Goal: Use online tool/utility: Use online tool/utility

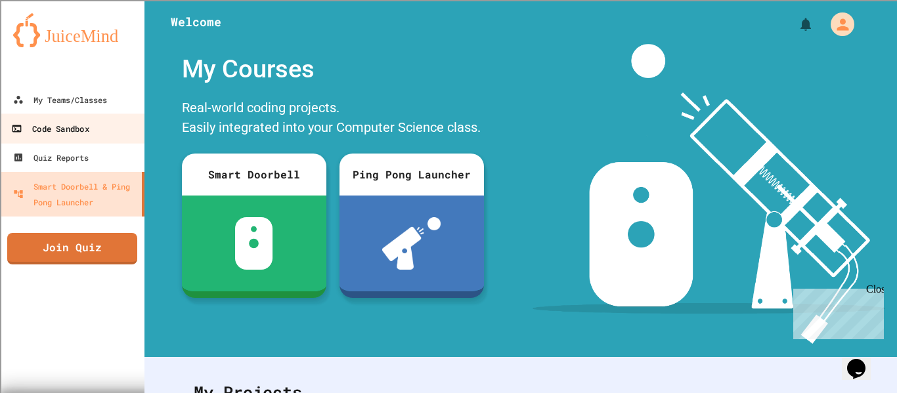
click at [47, 123] on div "Code Sandbox" at bounding box center [49, 129] width 77 height 16
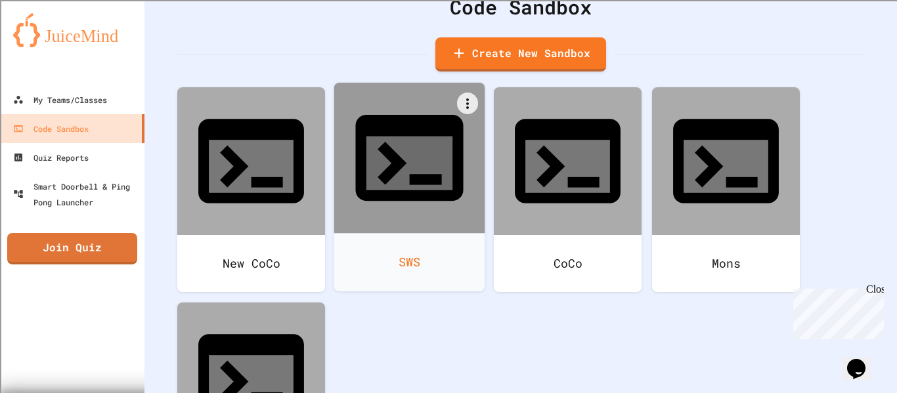
scroll to position [60, 0]
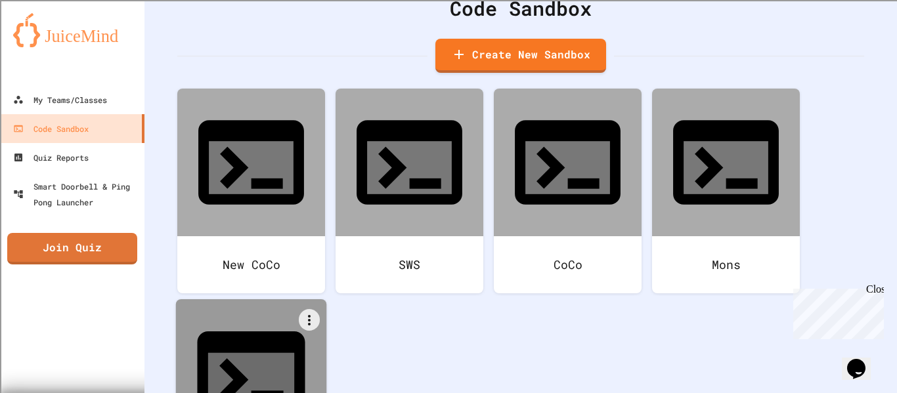
click at [296, 299] on div at bounding box center [251, 374] width 151 height 151
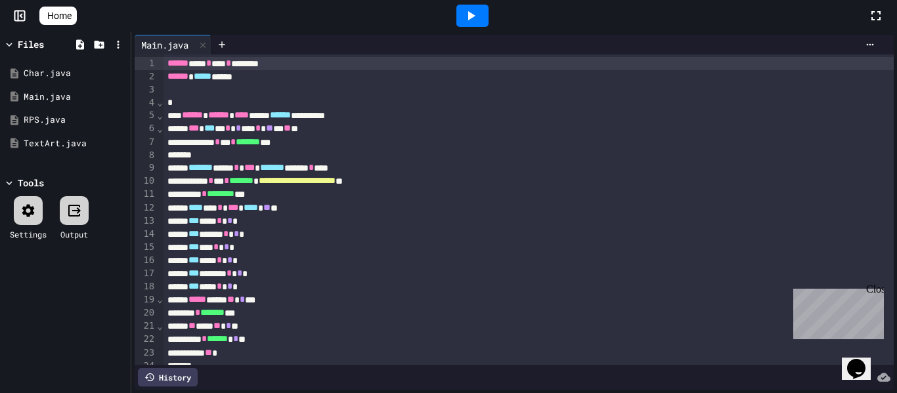
click at [876, 289] on div "Close" at bounding box center [874, 292] width 16 height 16
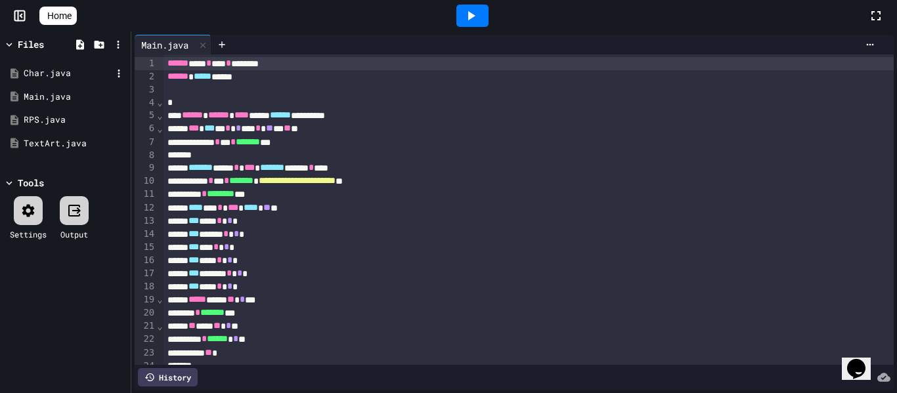
click at [73, 65] on div "Char.java" at bounding box center [65, 74] width 124 height 24
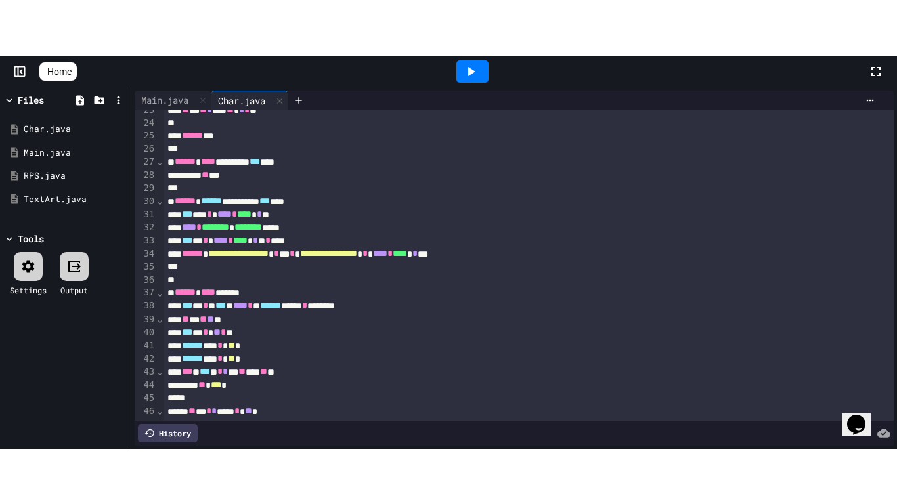
scroll to position [302, 0]
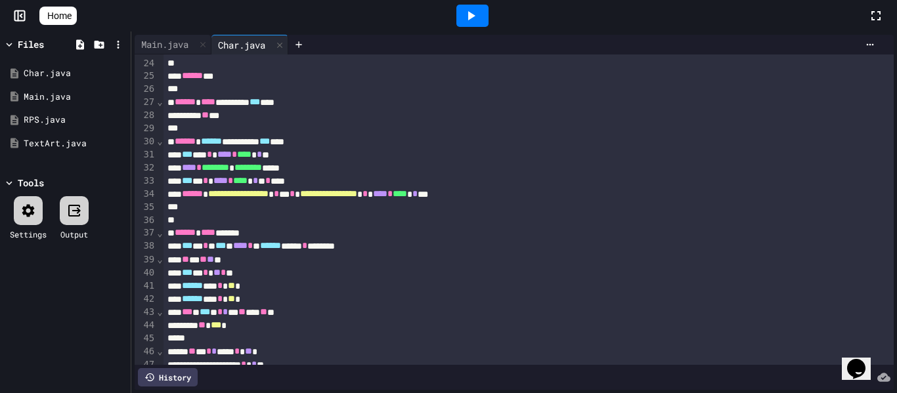
click at [488, 10] on div at bounding box center [472, 16] width 32 height 22
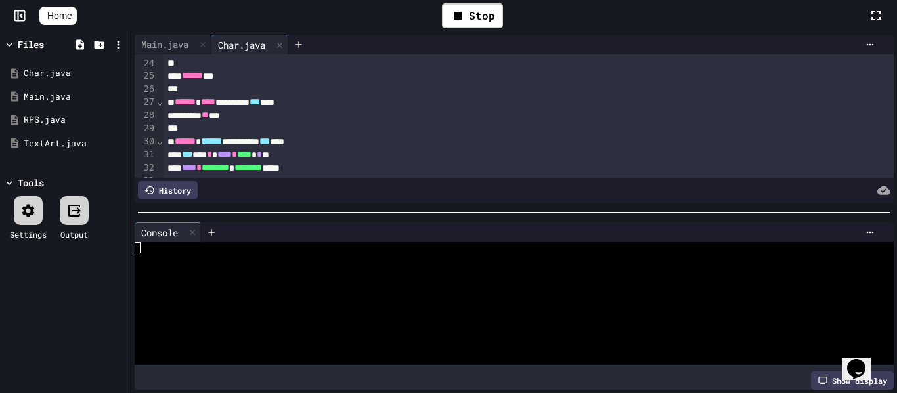
click at [886, 23] on div at bounding box center [882, 16] width 29 height 38
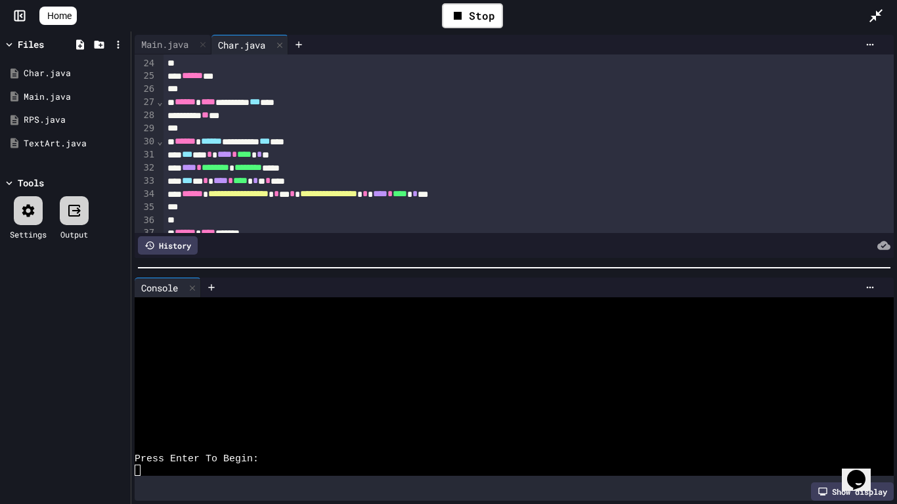
scroll to position [290, 0]
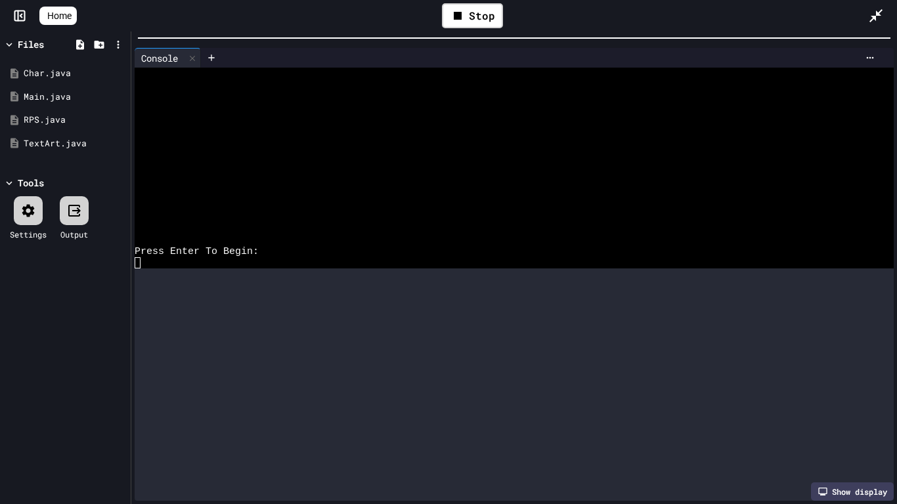
click at [693, 0] on div "**********" at bounding box center [448, 252] width 897 height 504
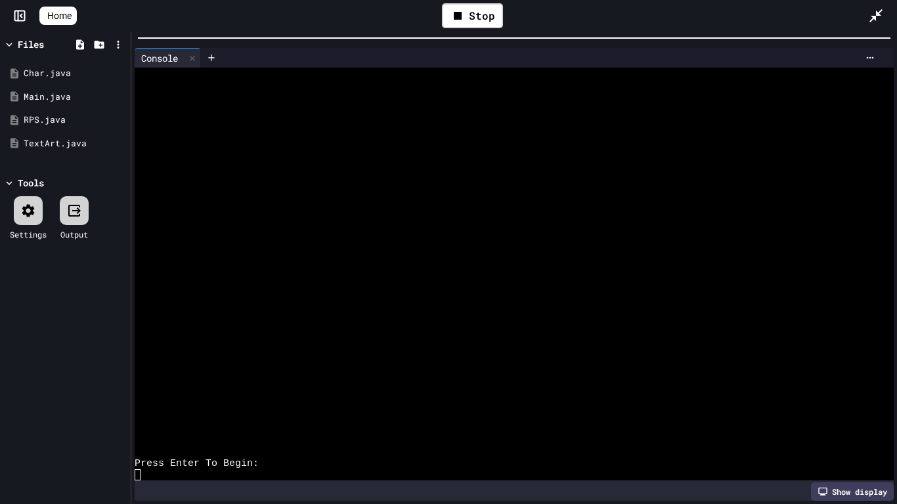
click at [6, 15] on div at bounding box center [19, 15] width 39 height 13
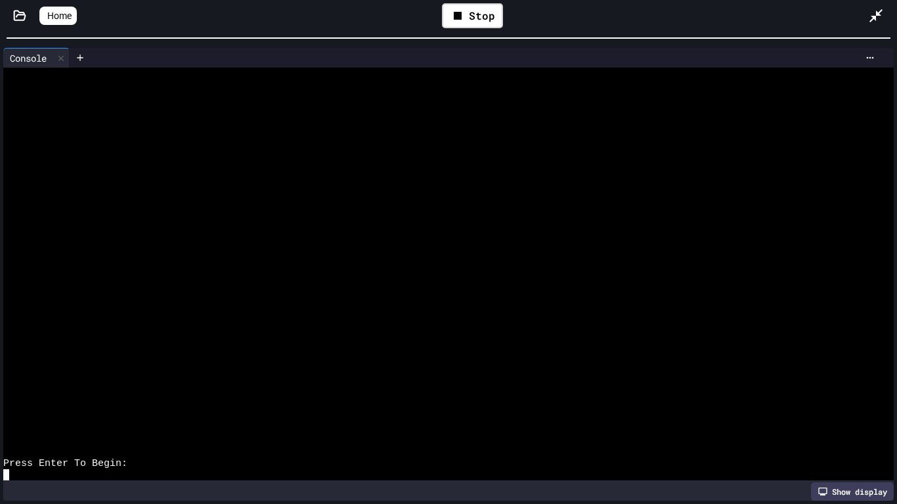
click at [259, 306] on div at bounding box center [443, 307] width 880 height 11
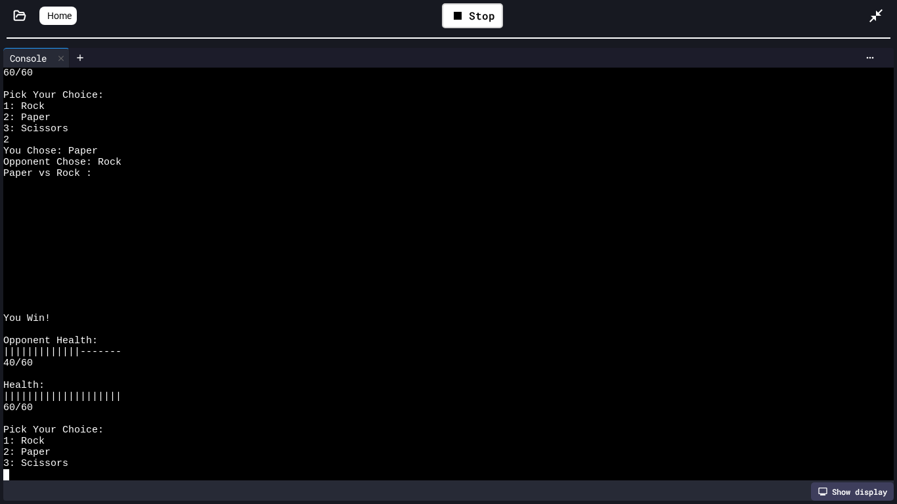
scroll to position [11162, 0]
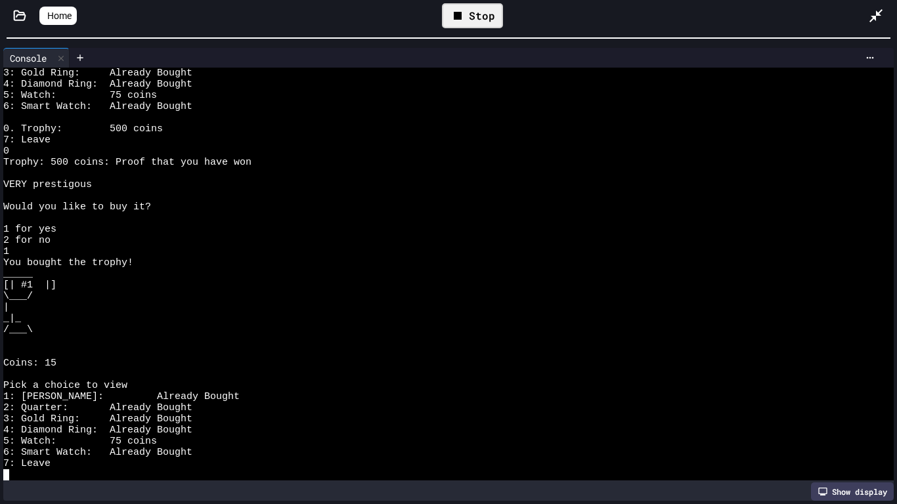
click at [452, 19] on div "Stop" at bounding box center [472, 15] width 61 height 25
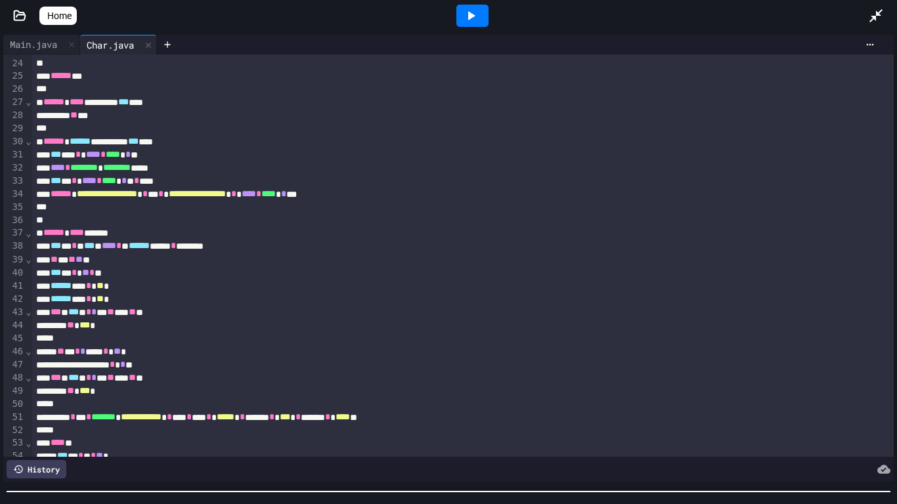
click at [649, 393] on div "**********" at bounding box center [448, 268] width 897 height 473
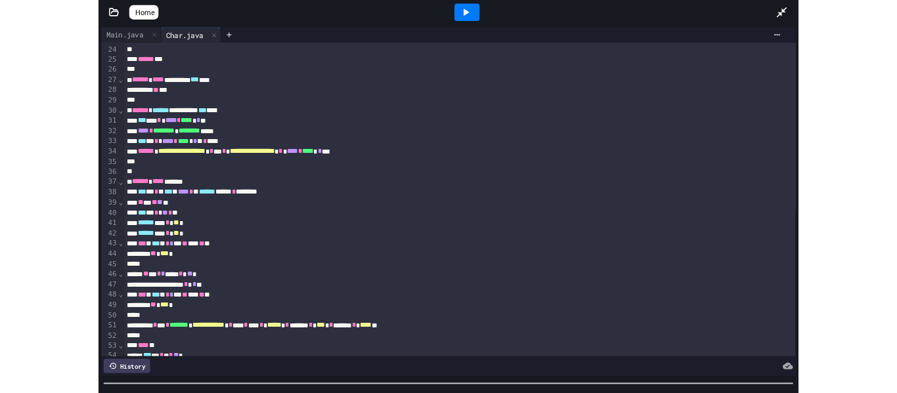
scroll to position [10760, 0]
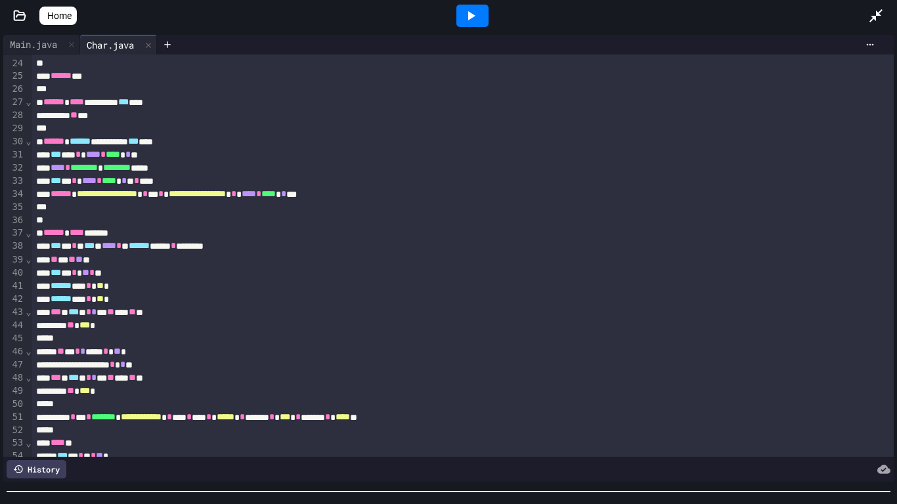
click at [896, 0] on div at bounding box center [882, 15] width 29 height 35
